Goal: Information Seeking & Learning: Learn about a topic

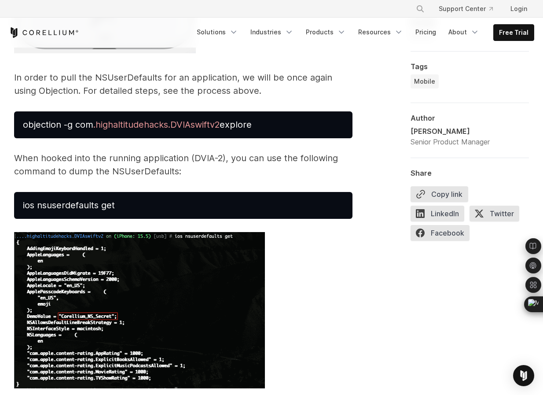
scroll to position [2667, 0]
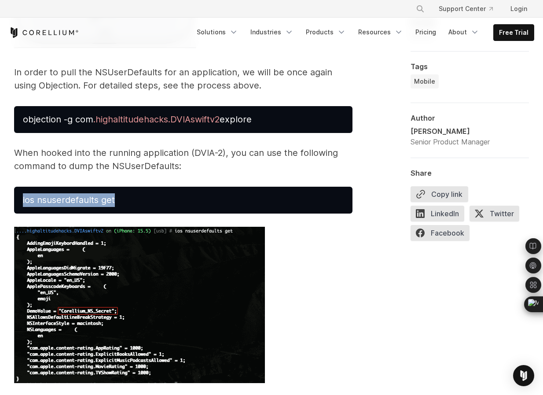
drag, startPoint x: 125, startPoint y: 192, endPoint x: 122, endPoint y: 202, distance: 10.4
click at [122, 202] on pre "ios nsuserdefaults get" at bounding box center [183, 200] width 338 height 27
copy span "ios nsuserdefaults get"
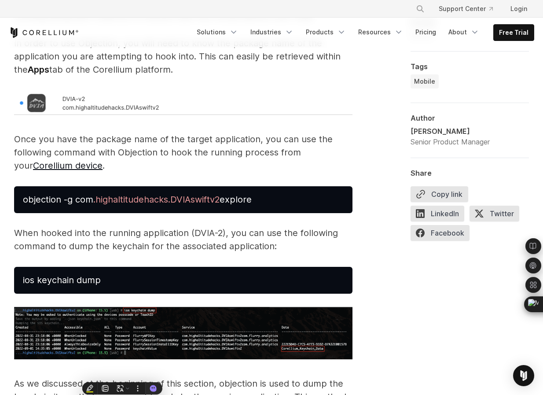
scroll to position [1683, 0]
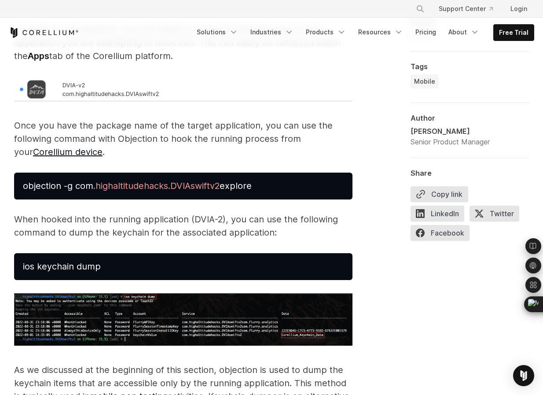
click at [37, 270] on span "ios keychain dump" at bounding box center [62, 266] width 78 height 11
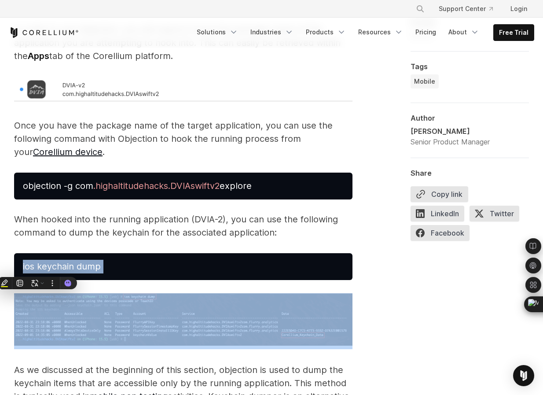
click at [37, 270] on span "ios keychain dump" at bounding box center [62, 266] width 78 height 11
copy span "ios keychain dump"
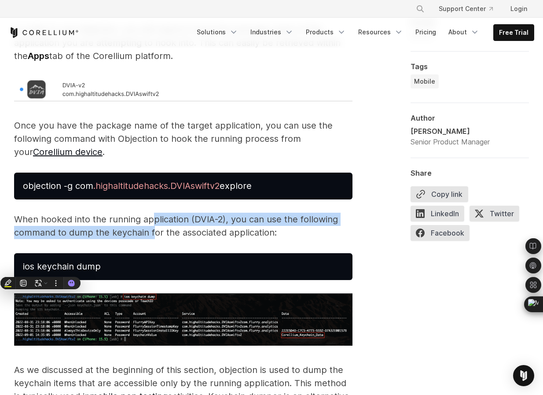
click at [152, 226] on p "When hooked into the running application (DVIA-2), you can use the following co…" at bounding box center [183, 225] width 338 height 26
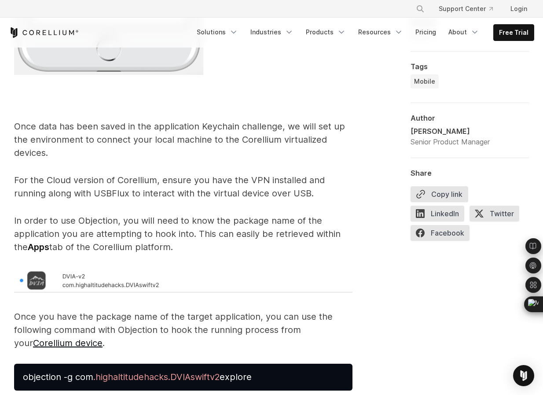
click at [239, 237] on p "In order to use Objection, you will need to know the package name of the applic…" at bounding box center [183, 234] width 338 height 40
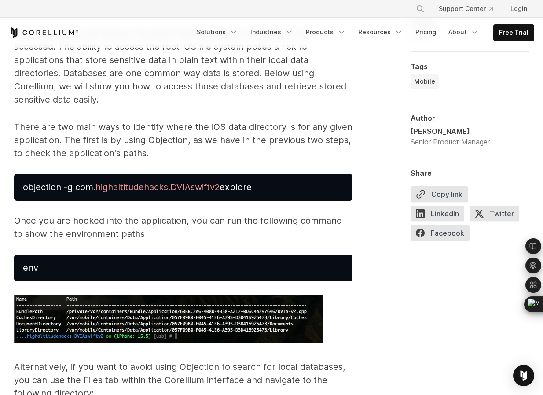
scroll to position [3263, 0]
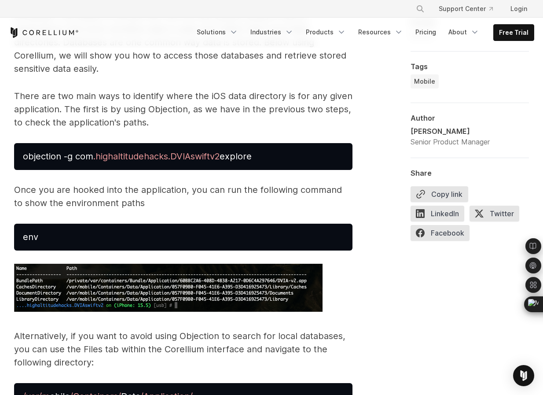
click at [30, 237] on span "env" at bounding box center [30, 236] width 15 height 11
copy span "env"
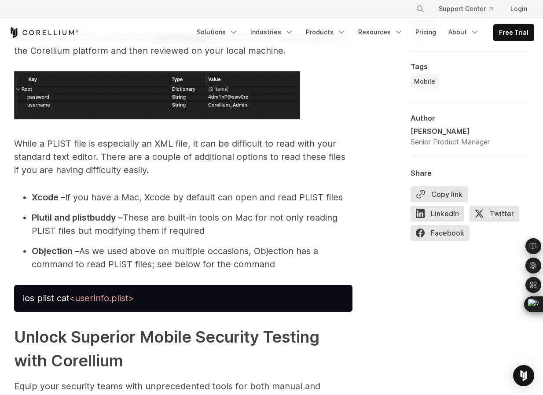
scroll to position [5177, 0]
